Goal: Navigation & Orientation: Find specific page/section

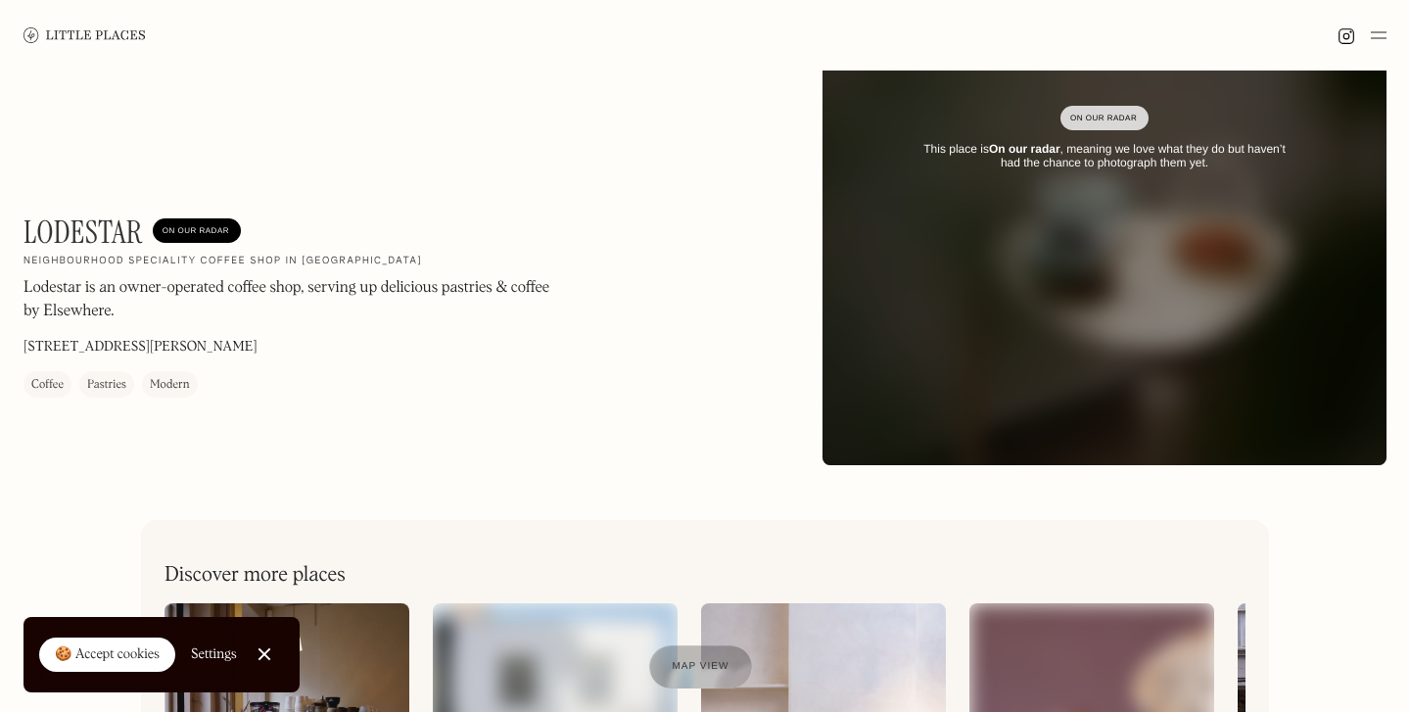
scroll to position [600, 0]
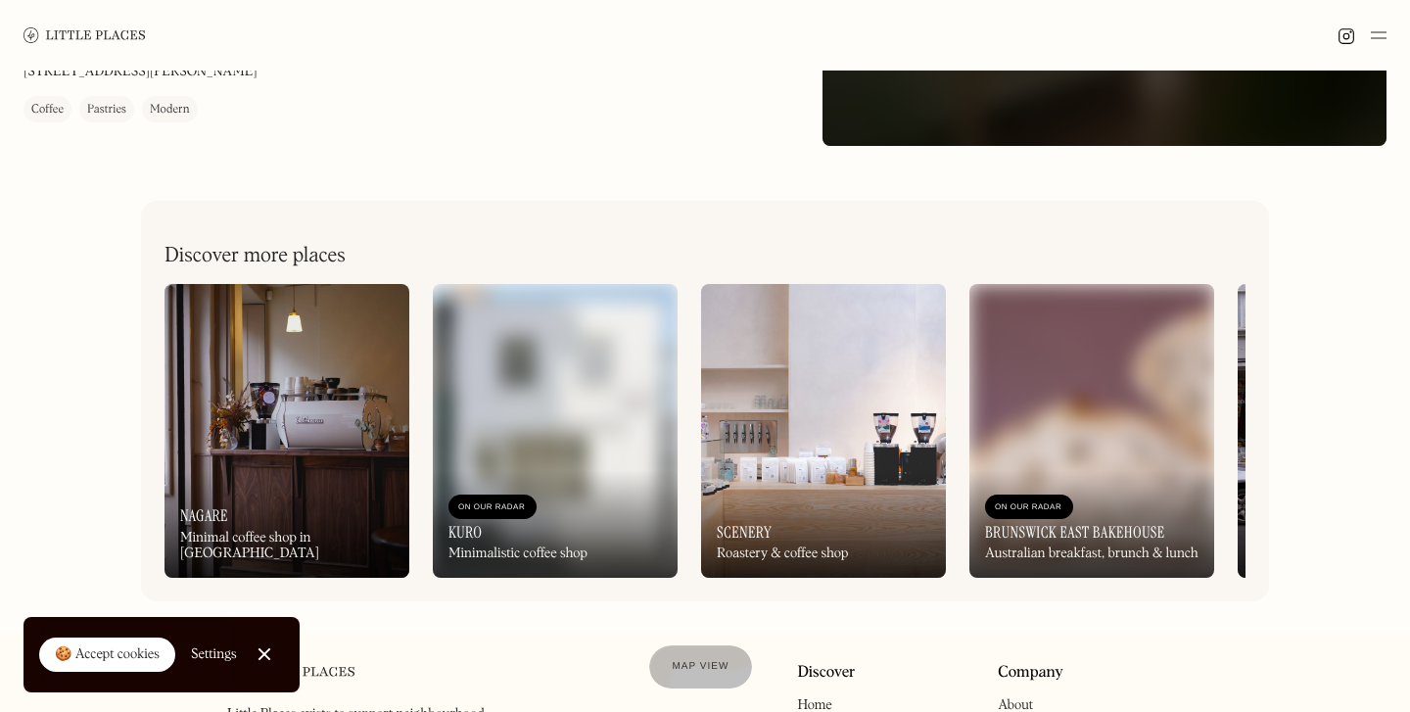
click at [766, 509] on div "On Our Radar Scenery Roastery & coffee shop" at bounding box center [823, 524] width 245 height 108
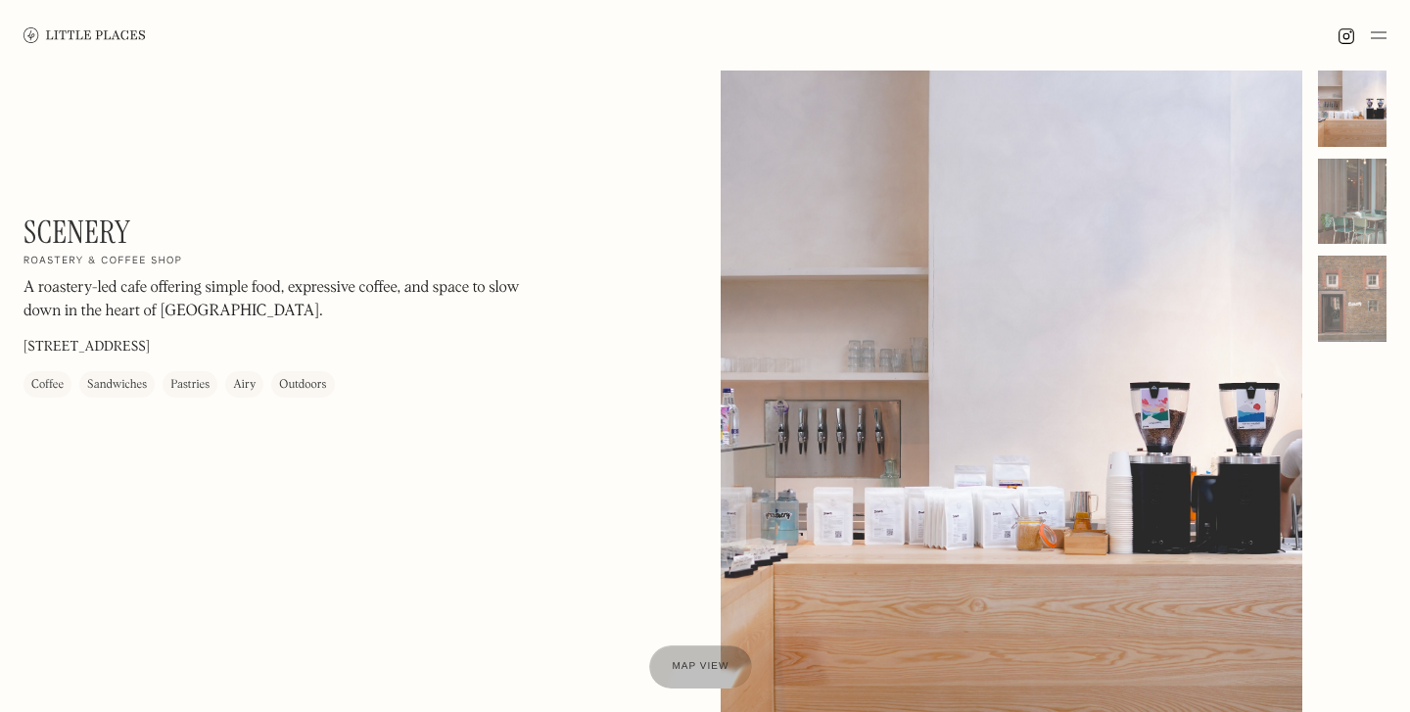
scroll to position [37, 0]
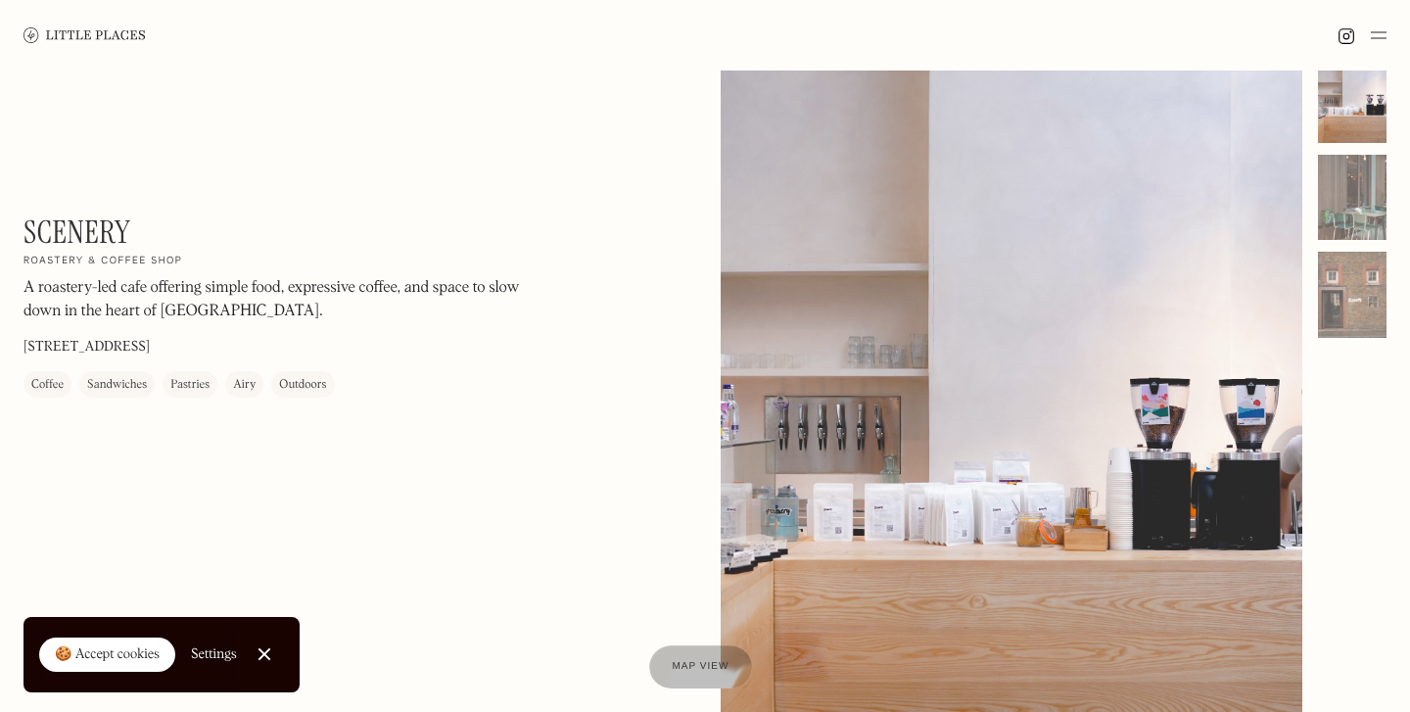
click at [60, 28] on img at bounding box center [85, 34] width 122 height 15
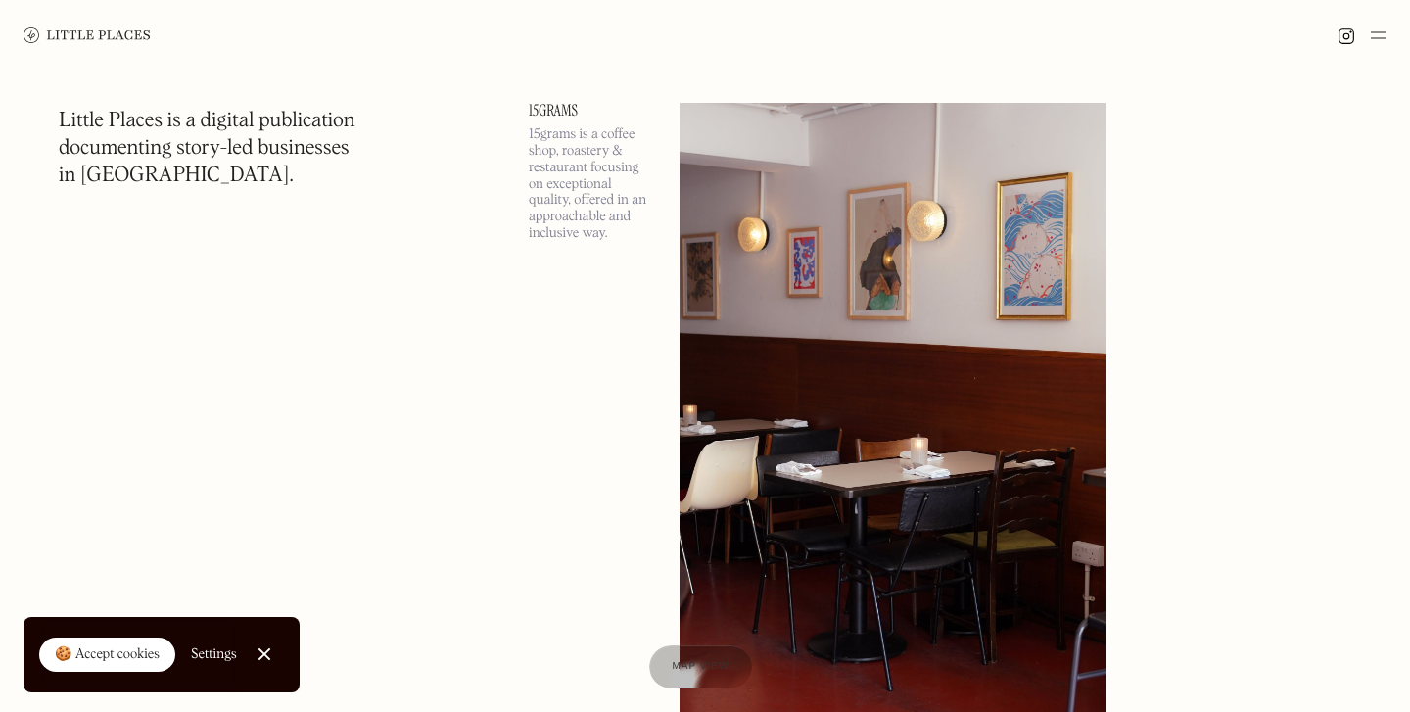
scroll to position [13143, 0]
